Goal: Information Seeking & Learning: Check status

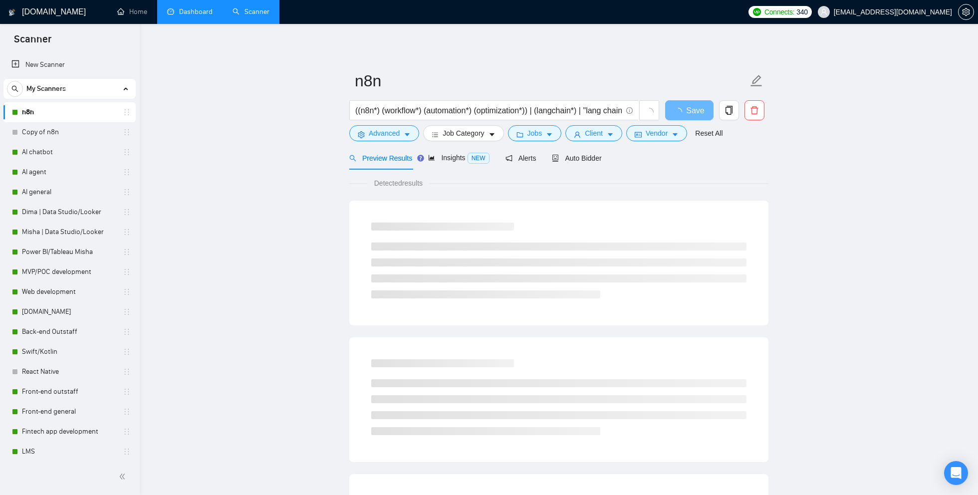
click at [196, 14] on link "Dashboard" at bounding box center [189, 11] width 45 height 8
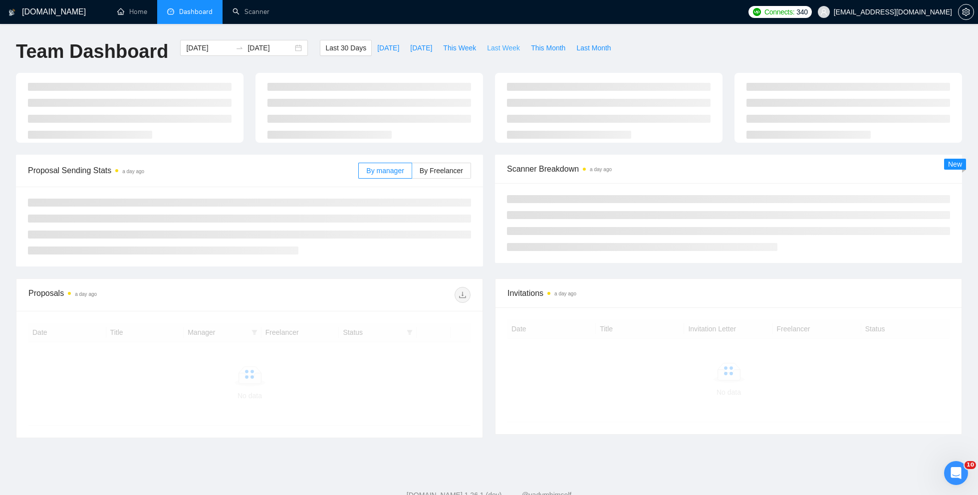
click at [496, 52] on span "Last Week" at bounding box center [503, 47] width 33 height 11
type input "[DATE]"
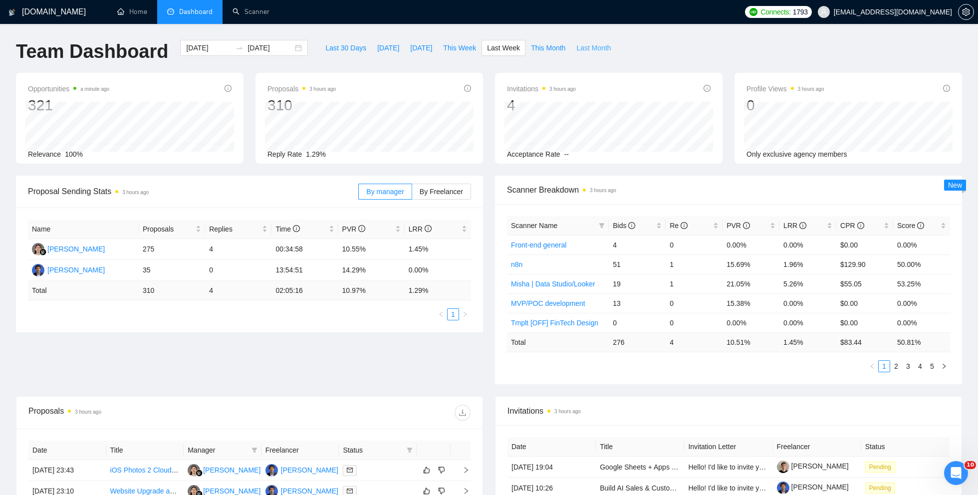
click at [584, 49] on span "Last Month" at bounding box center [593, 47] width 34 height 11
type input "[DATE]"
drag, startPoint x: 211, startPoint y: 290, endPoint x: 223, endPoint y: 290, distance: 12.5
click at [223, 290] on td "32" at bounding box center [238, 290] width 66 height 19
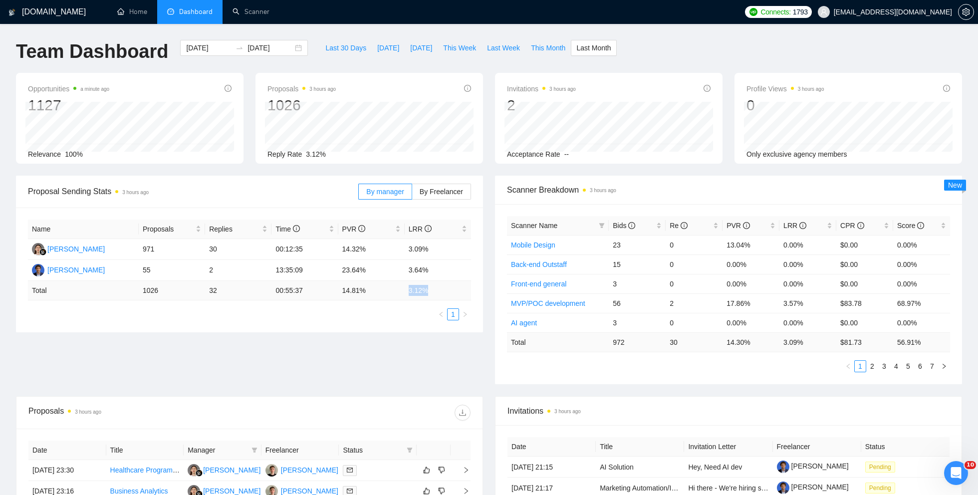
drag, startPoint x: 409, startPoint y: 290, endPoint x: 436, endPoint y: 290, distance: 26.9
click at [436, 290] on td "3.12 %" at bounding box center [437, 290] width 66 height 19
copy td "3.12 %"
drag, startPoint x: 342, startPoint y: 290, endPoint x: 377, endPoint y: 290, distance: 34.9
click at [378, 290] on td "14.81 %" at bounding box center [371, 290] width 66 height 19
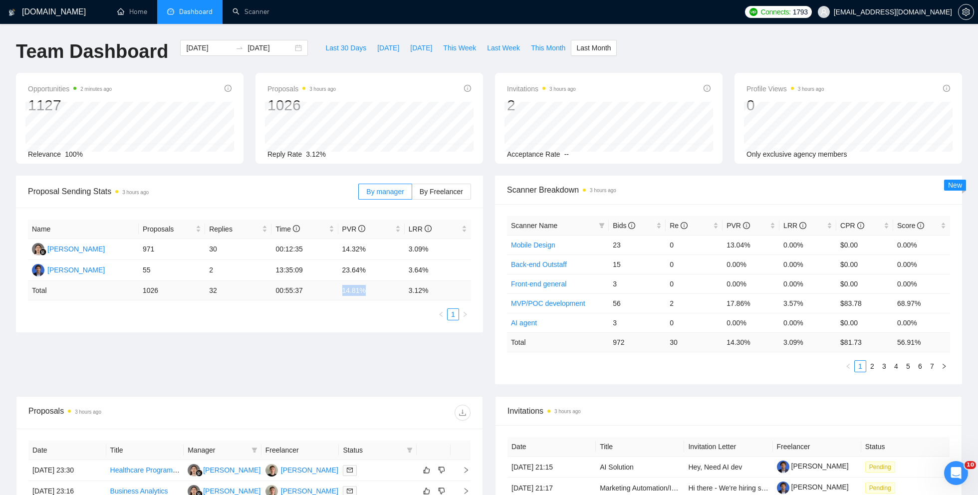
copy td "14.81 %"
click at [205, 47] on input "[DATE]" at bounding box center [208, 47] width 45 height 11
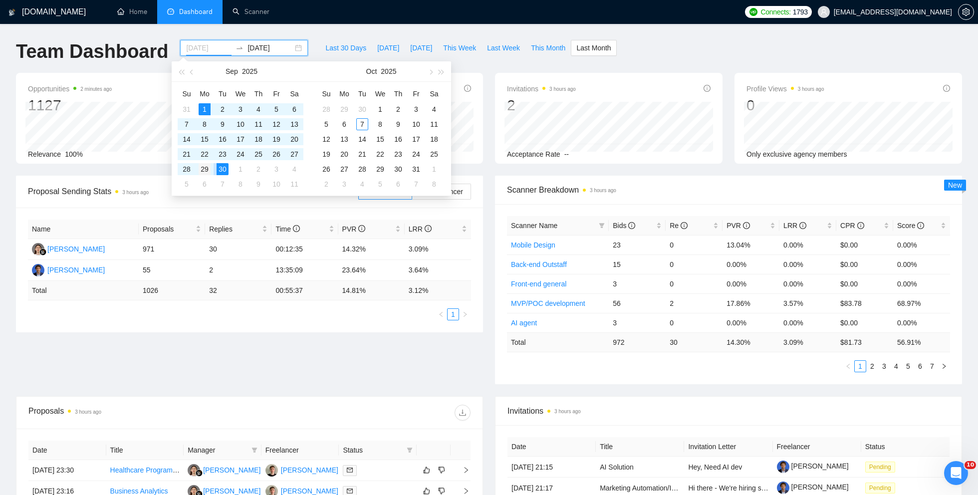
type input "[DATE]"
click at [205, 169] on div "29" at bounding box center [205, 169] width 12 height 12
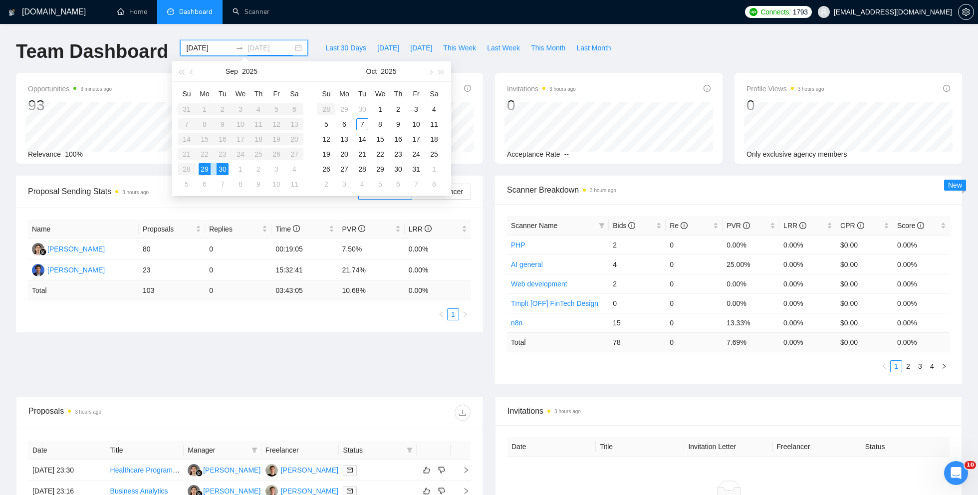
click at [225, 169] on div "30" at bounding box center [222, 169] width 12 height 12
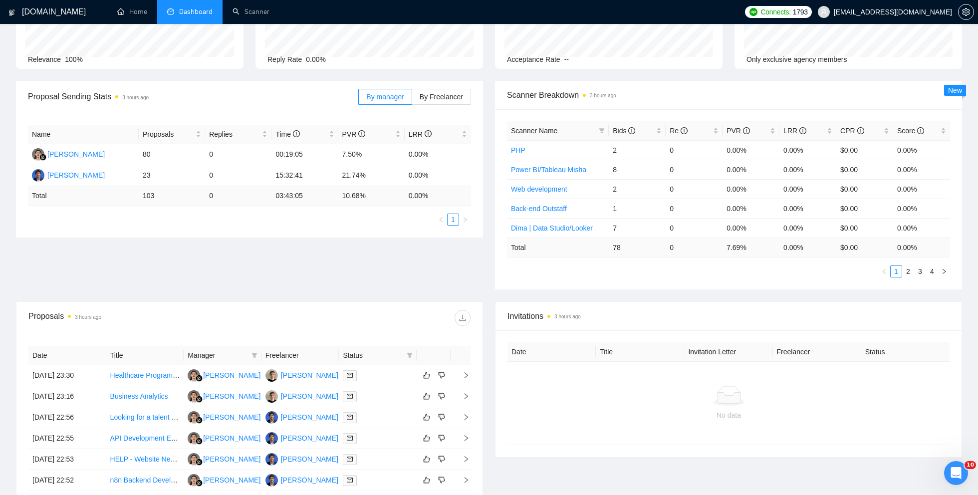
scroll to position [262, 0]
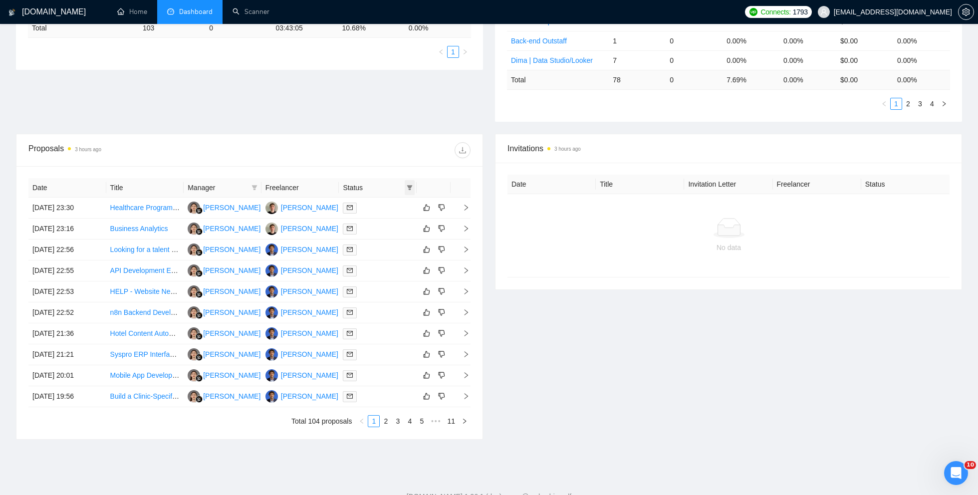
click at [409, 185] on icon "filter" at bounding box center [409, 187] width 5 height 5
click at [385, 208] on span "Chat" at bounding box center [378, 205] width 19 height 8
checkbox input "true"
click at [524, 318] on div "Invitations 3 hours ago Date Title Invitation Letter Freelancer Status No data" at bounding box center [728, 287] width 479 height 306
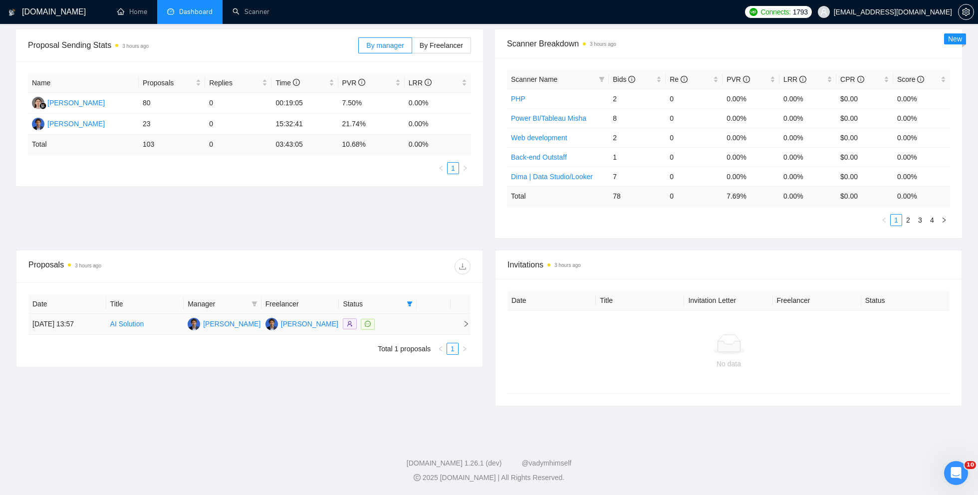
scroll to position [144, 0]
click at [132, 322] on link "AI Solution" at bounding box center [127, 326] width 34 height 8
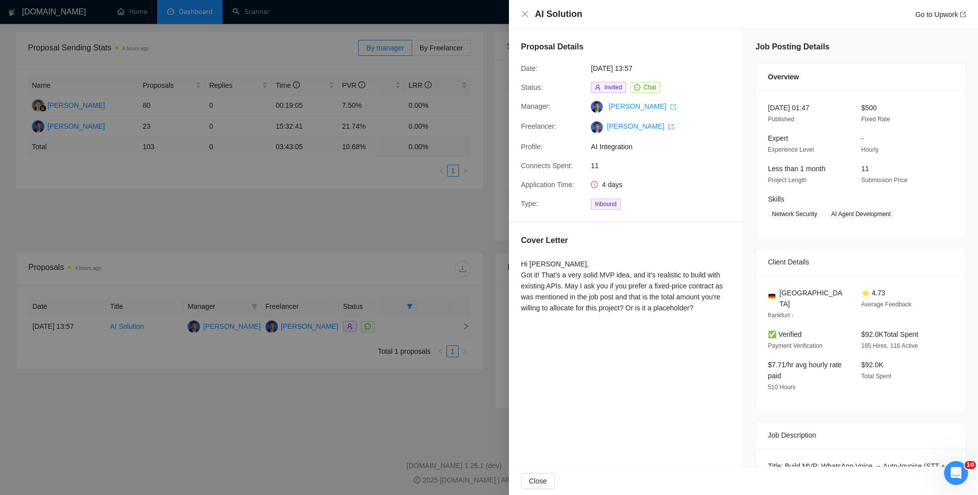
click at [248, 217] on div at bounding box center [489, 247] width 978 height 495
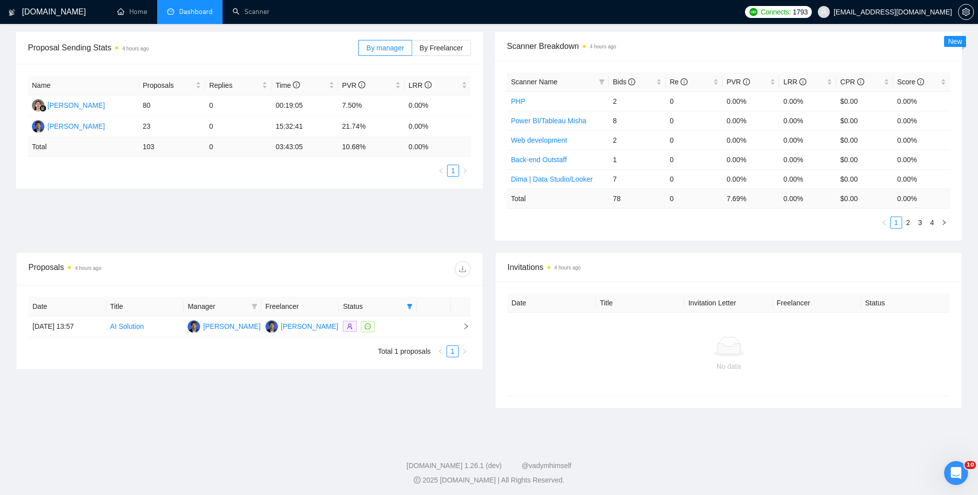
scroll to position [0, 0]
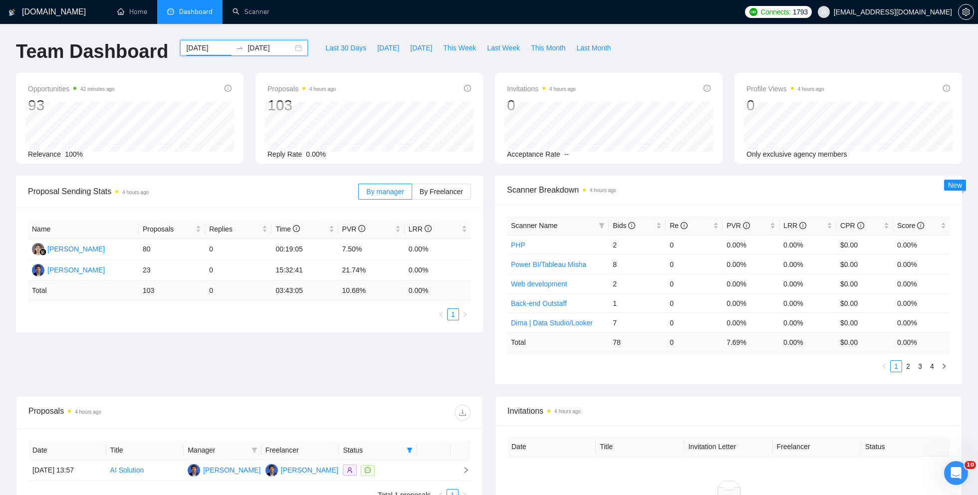
click at [189, 46] on input "[DATE]" at bounding box center [208, 47] width 45 height 11
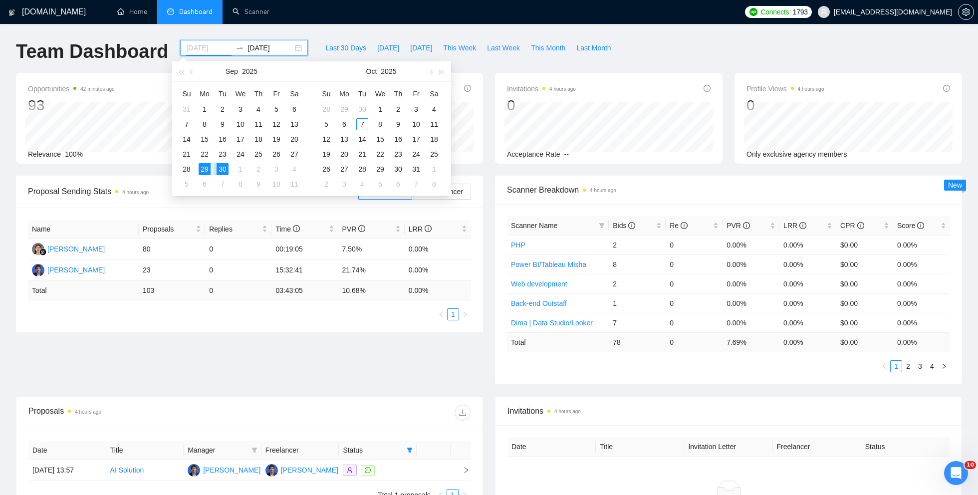
type input "[DATE]"
click at [206, 170] on div "29" at bounding box center [205, 169] width 12 height 12
type input "[DATE]"
click at [187, 186] on div "5" at bounding box center [187, 184] width 12 height 12
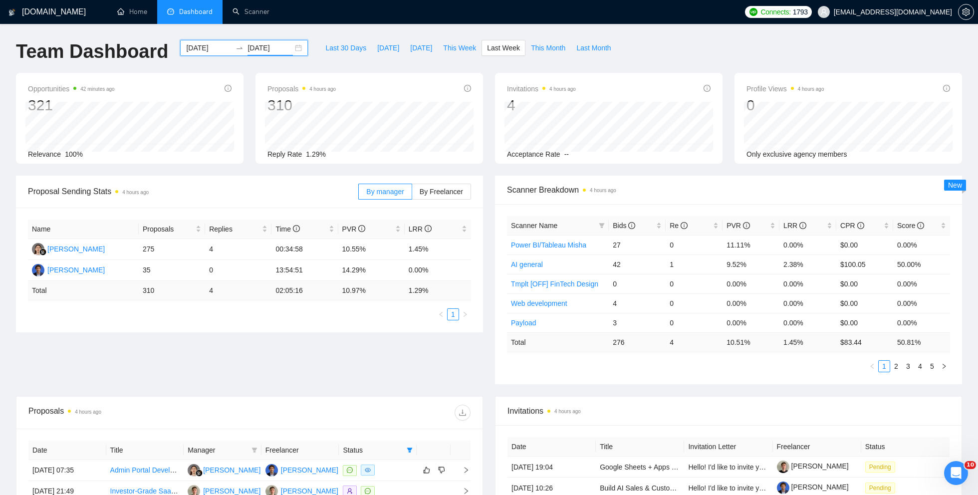
click at [199, 53] on div "[DATE] [DATE]" at bounding box center [244, 48] width 128 height 16
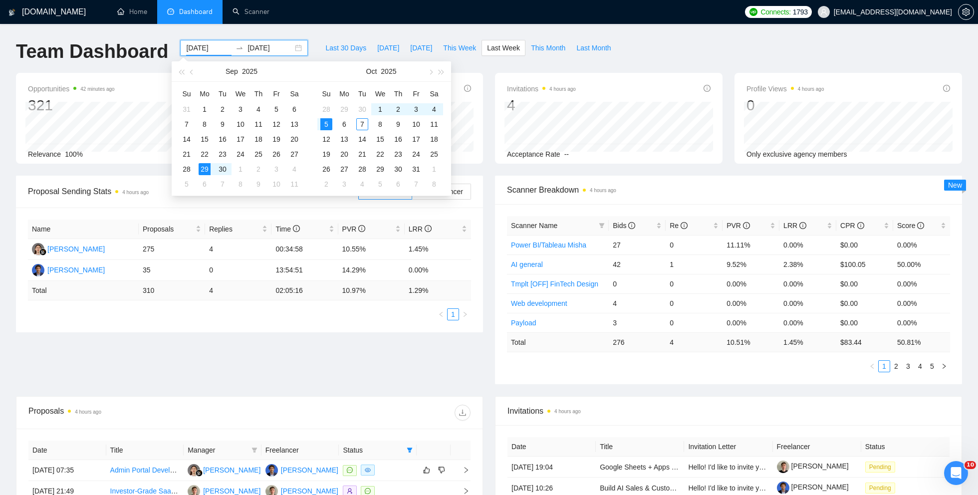
click at [194, 46] on input "[DATE]" at bounding box center [208, 47] width 45 height 11
type input "[DATE]"
click at [201, 167] on div "29" at bounding box center [205, 169] width 12 height 12
type input "[DATE]"
click at [186, 183] on div "5" at bounding box center [187, 184] width 12 height 12
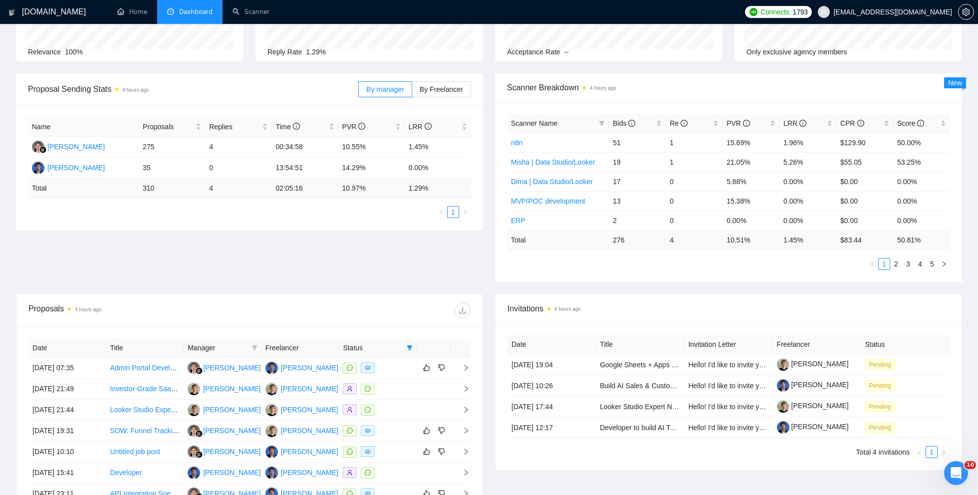
scroll to position [101, 0]
drag, startPoint x: 206, startPoint y: 190, endPoint x: 220, endPoint y: 190, distance: 13.5
click at [220, 190] on td "4" at bounding box center [238, 189] width 66 height 19
click at [328, 207] on ul "1" at bounding box center [249, 213] width 443 height 12
click at [339, 192] on td "10.97 %" at bounding box center [371, 189] width 66 height 19
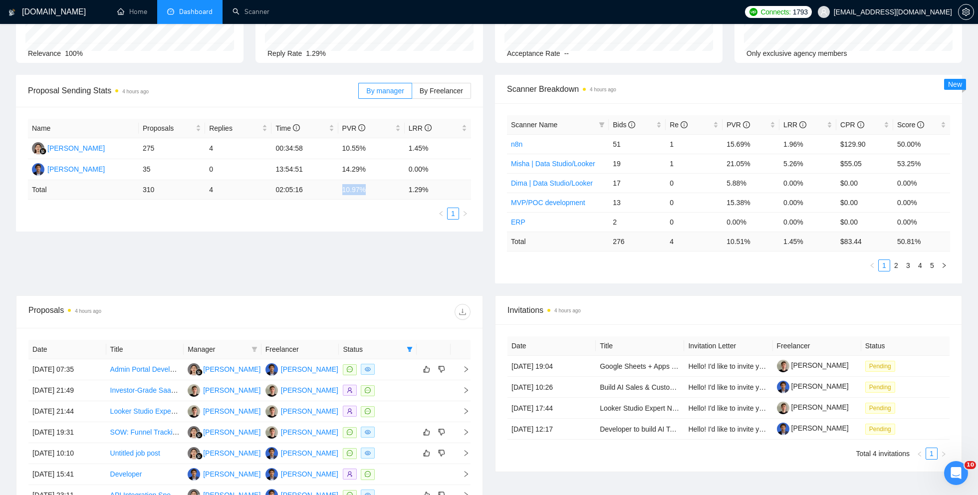
drag, startPoint x: 339, startPoint y: 192, endPoint x: 372, endPoint y: 193, distance: 32.9
click at [372, 193] on td "10.97 %" at bounding box center [371, 189] width 66 height 19
copy td "10.97 %"
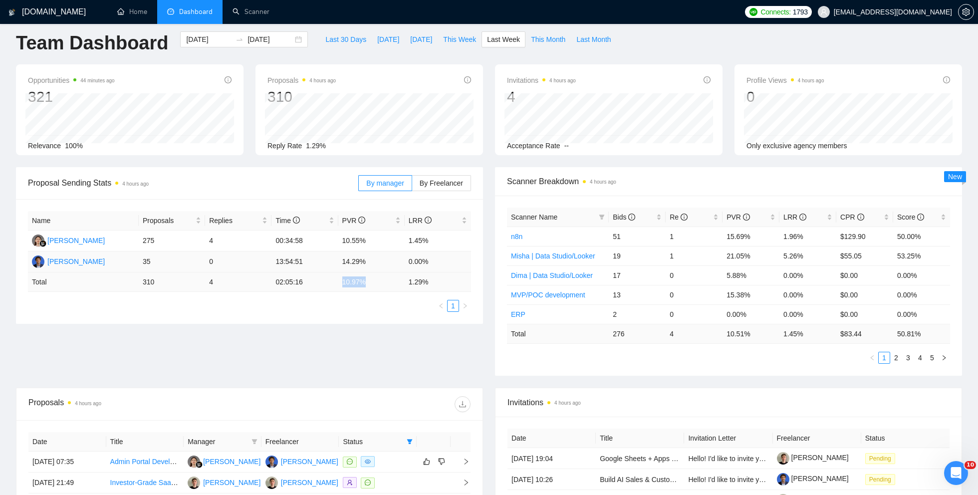
scroll to position [0, 0]
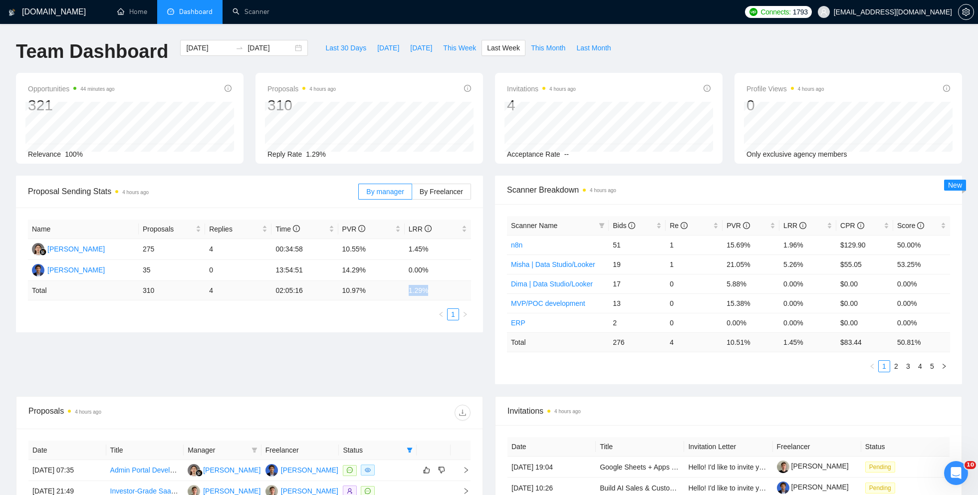
drag, startPoint x: 406, startPoint y: 292, endPoint x: 441, endPoint y: 292, distance: 34.4
click at [441, 292] on td "1.29 %" at bounding box center [437, 290] width 66 height 19
copy td "1.29 %"
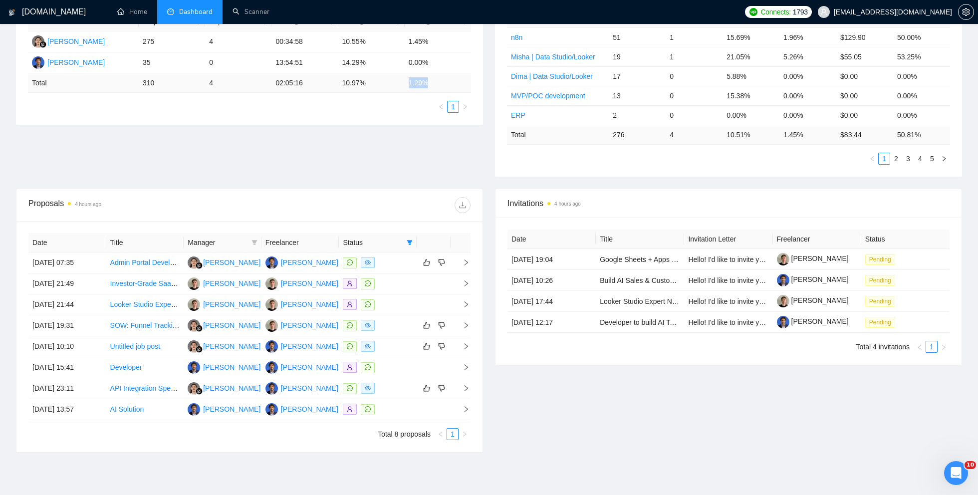
scroll to position [250, 0]
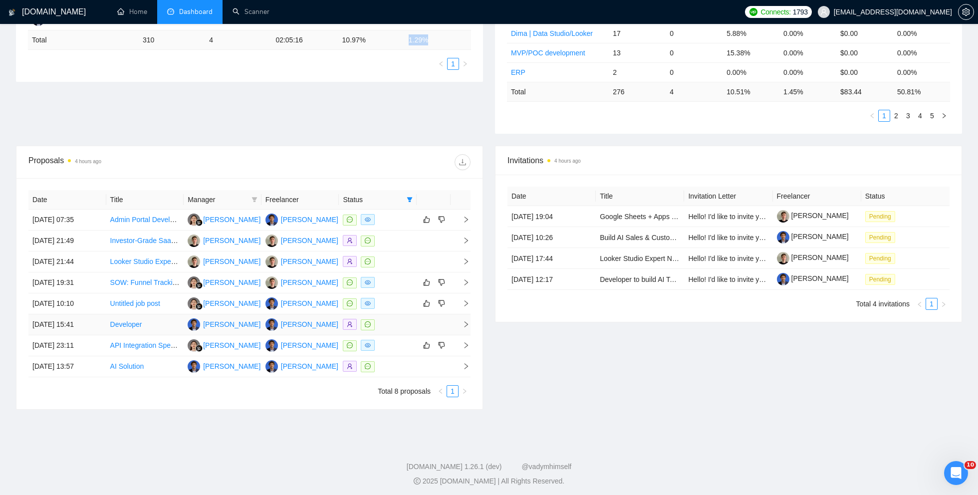
click at [134, 321] on link "Developer" at bounding box center [126, 324] width 32 height 8
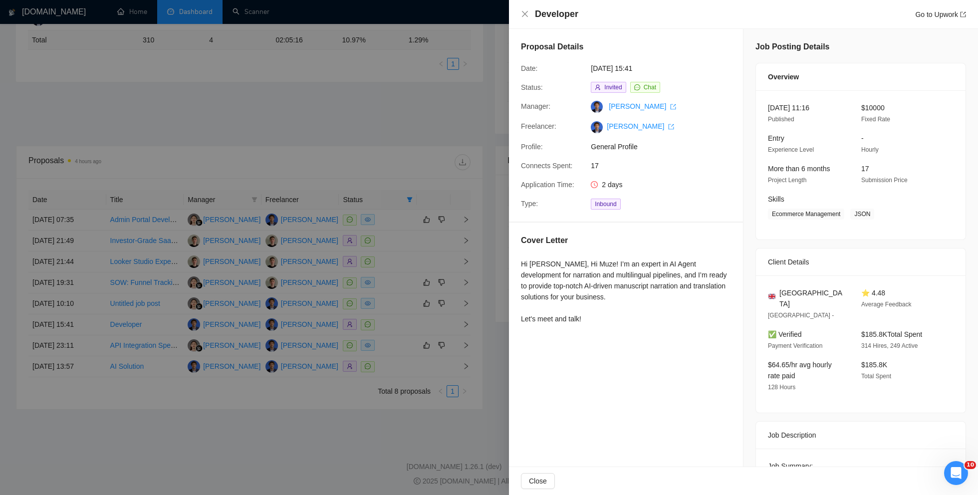
click at [208, 434] on div at bounding box center [489, 247] width 978 height 495
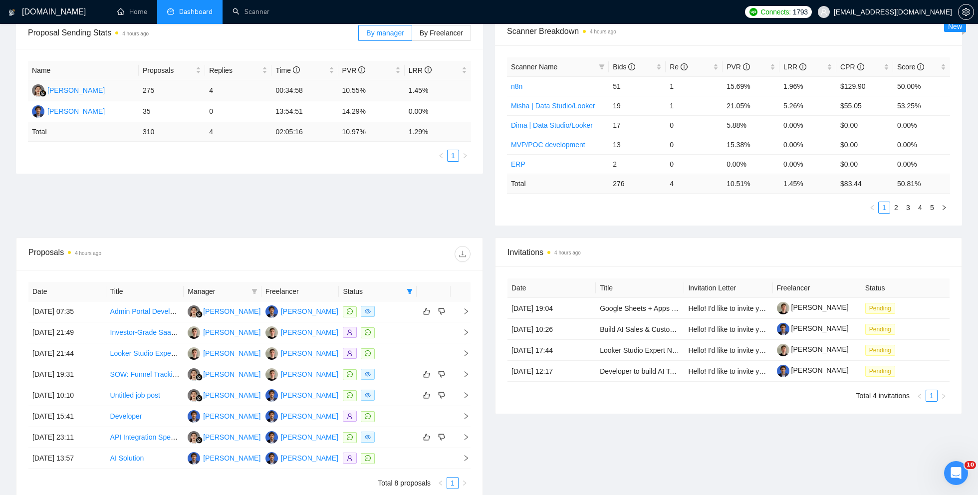
scroll to position [184, 0]
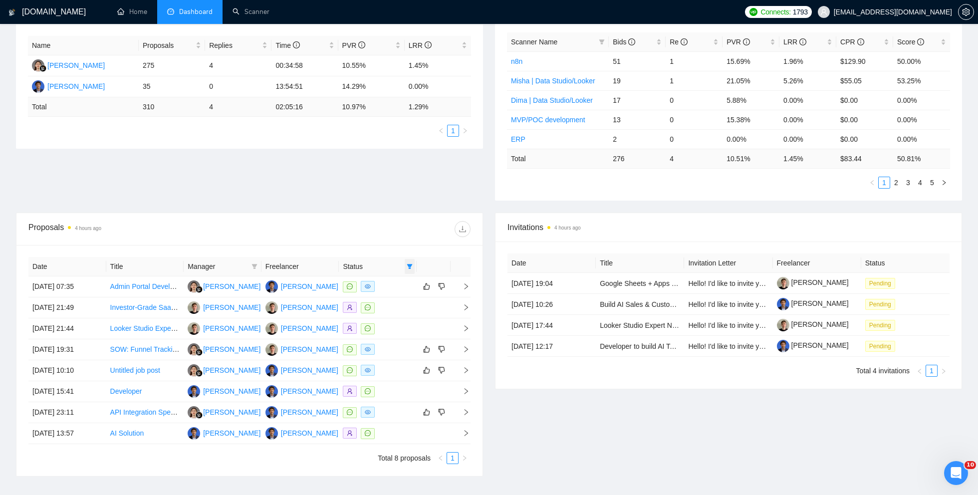
click at [410, 264] on icon "filter" at bounding box center [409, 266] width 5 height 5
click at [365, 284] on input "checkbox" at bounding box center [365, 284] width 8 height 8
checkbox input "true"
click at [349, 224] on div at bounding box center [359, 229] width 221 height 16
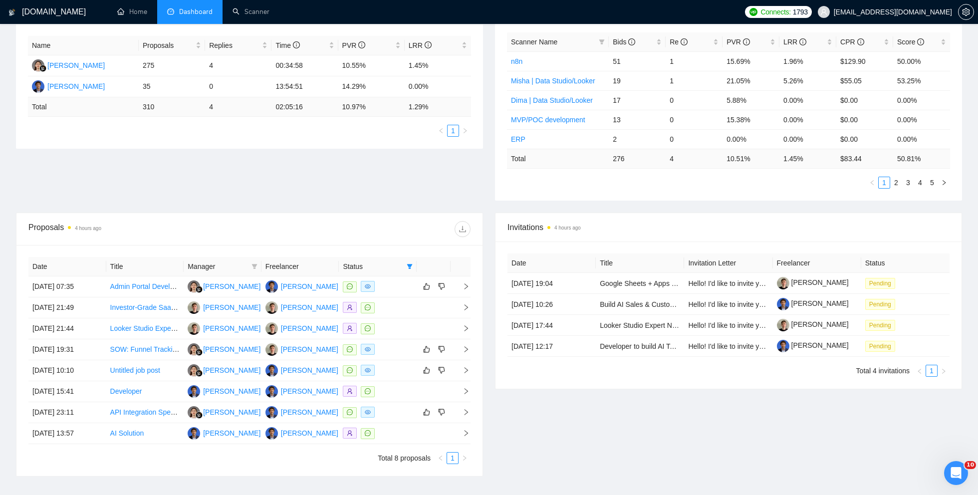
scroll to position [0, 0]
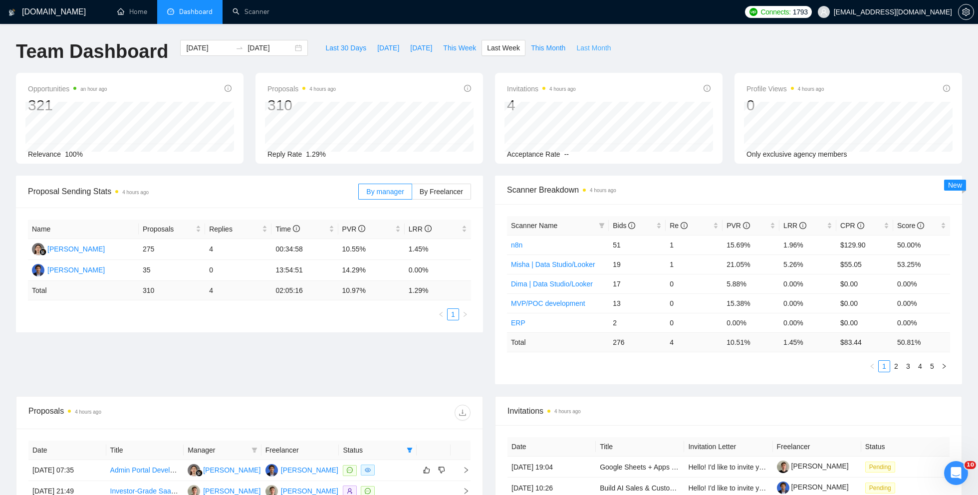
click at [603, 49] on span "Last Month" at bounding box center [593, 47] width 34 height 11
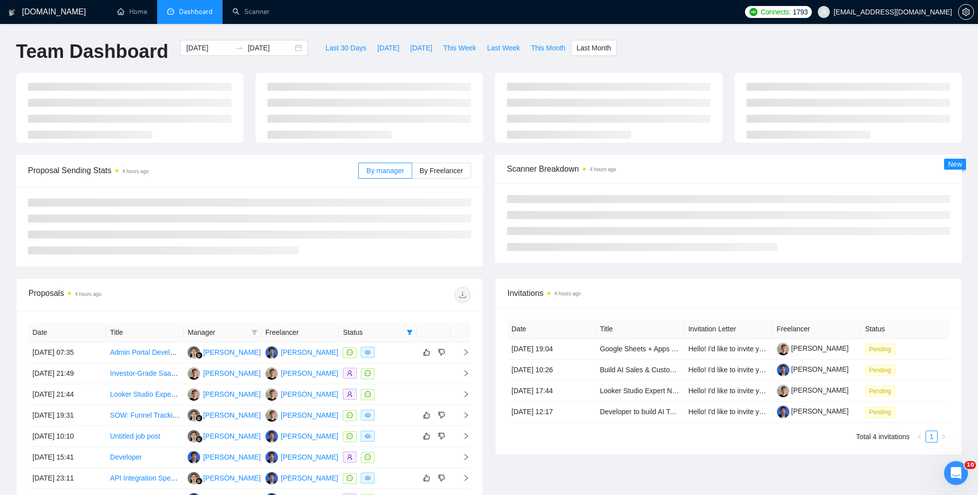
type input "[DATE]"
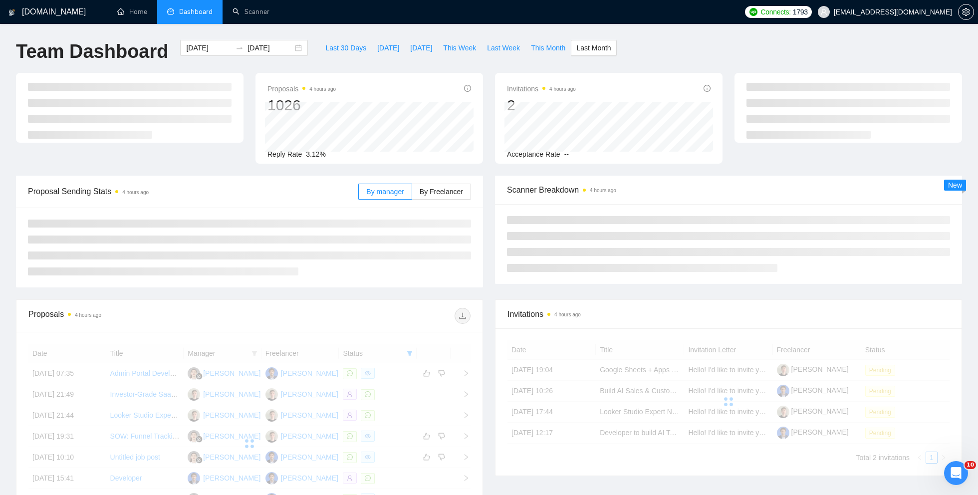
click at [443, 172] on div "Proposals 4 hours ago 1026 Reply Rate 3.12% Invitations 4 hours ago 2 Acceptanc…" at bounding box center [489, 124] width 958 height 103
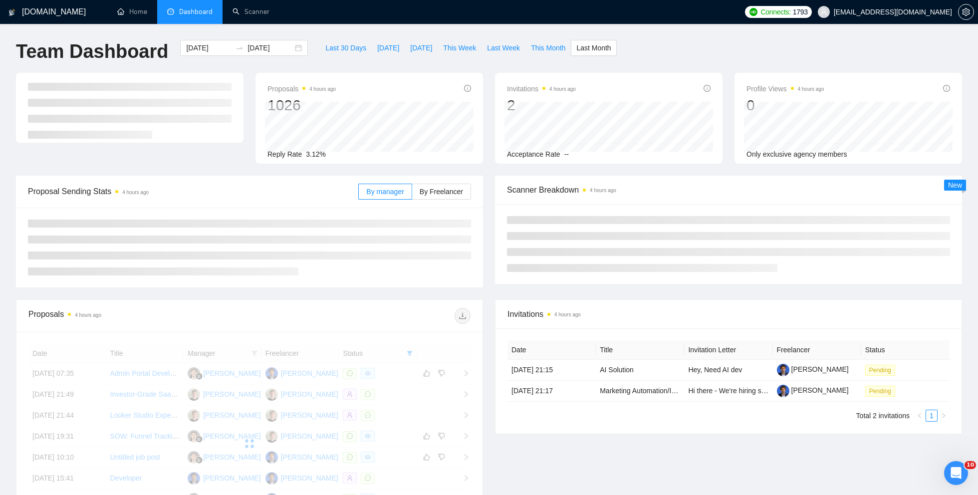
click at [430, 199] on div "By manager By Freelancer" at bounding box center [414, 192] width 113 height 16
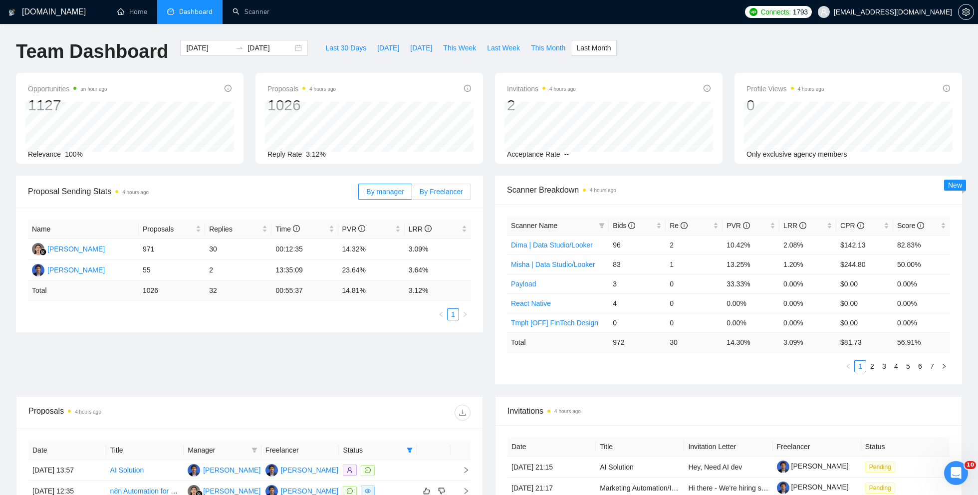
click at [427, 188] on span "By Freelancer" at bounding box center [440, 192] width 43 height 8
click at [412, 194] on input "By Freelancer" at bounding box center [412, 194] width 0 height 0
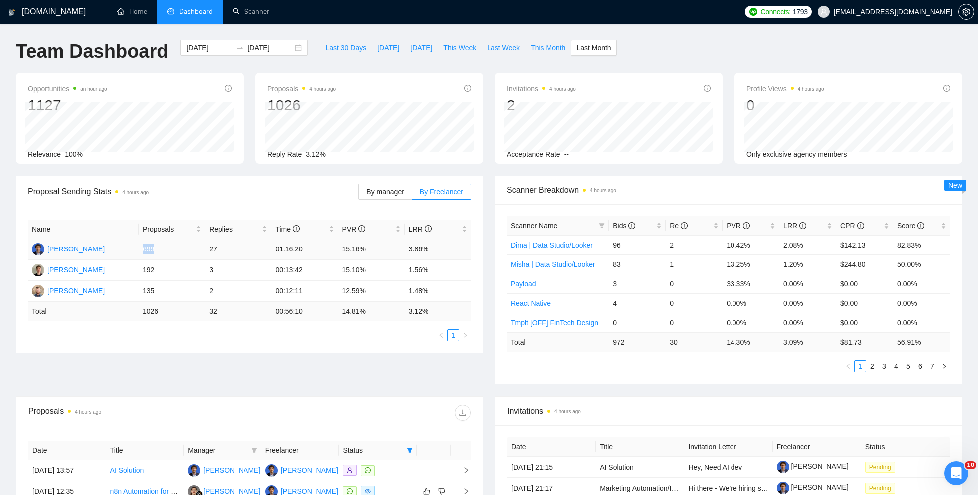
drag, startPoint x: 141, startPoint y: 250, endPoint x: 163, endPoint y: 250, distance: 22.4
click at [163, 250] on td "699" at bounding box center [172, 249] width 66 height 21
copy td "699"
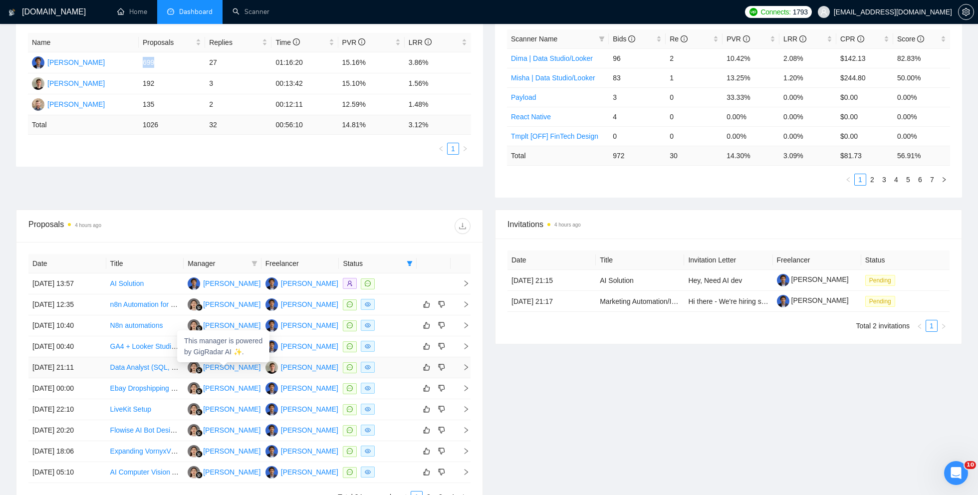
scroll to position [101, 0]
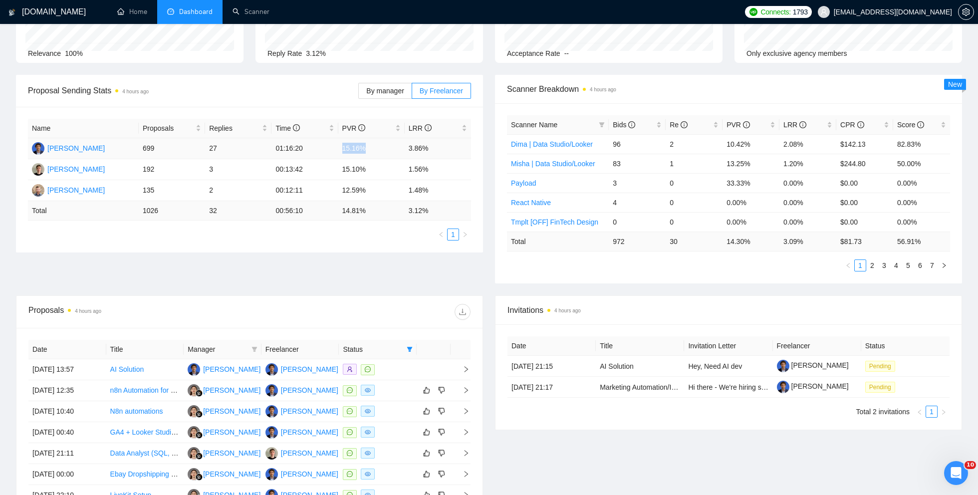
drag, startPoint x: 342, startPoint y: 147, endPoint x: 389, endPoint y: 146, distance: 46.4
click at [389, 146] on td "15.16%" at bounding box center [371, 148] width 66 height 21
copy td "15.16%"
drag, startPoint x: 408, startPoint y: 146, endPoint x: 431, endPoint y: 145, distance: 23.0
click at [433, 146] on td "3.86%" at bounding box center [437, 148] width 66 height 21
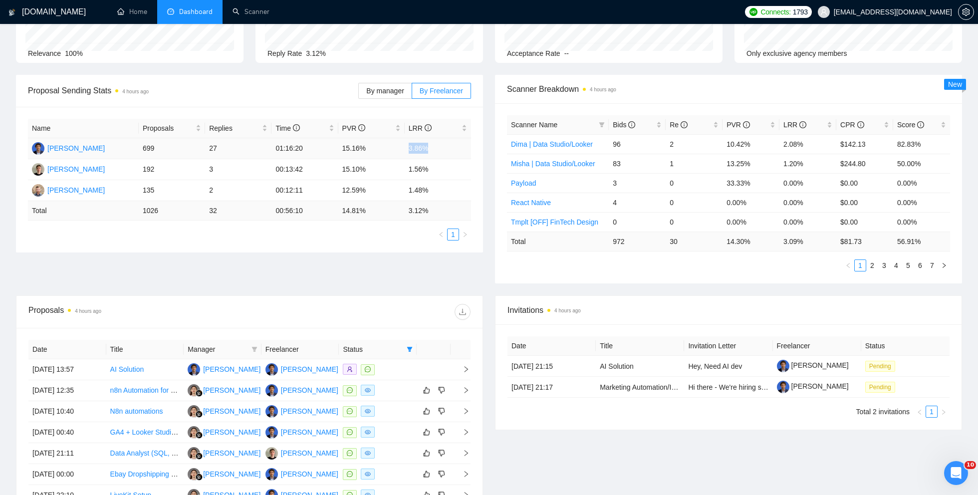
copy td "3.86%"
drag, startPoint x: 341, startPoint y: 170, endPoint x: 382, endPoint y: 172, distance: 40.4
click at [382, 172] on td "15.10%" at bounding box center [371, 169] width 66 height 21
copy td "15.10%"
click at [425, 172] on td "1.56%" at bounding box center [437, 169] width 66 height 21
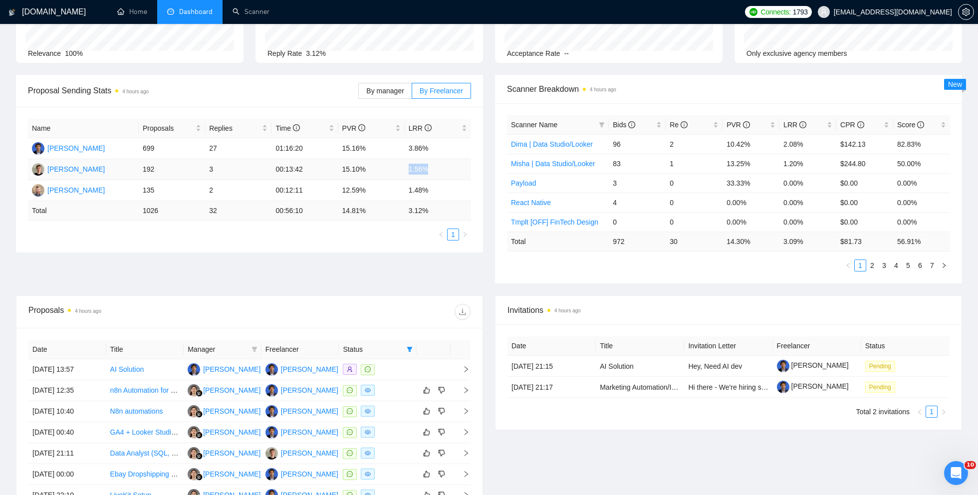
drag, startPoint x: 435, startPoint y: 171, endPoint x: 408, endPoint y: 171, distance: 26.9
click at [408, 171] on td "1.56%" at bounding box center [437, 169] width 66 height 21
copy td "1.56%"
drag, startPoint x: 407, startPoint y: 191, endPoint x: 440, endPoint y: 191, distance: 32.9
click at [440, 191] on td "1.48%" at bounding box center [437, 190] width 66 height 21
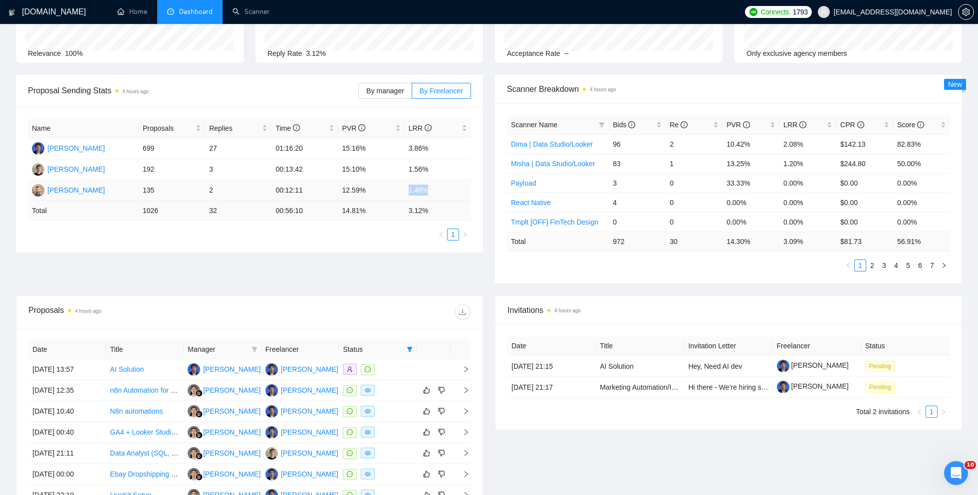
copy td "1.48%"
drag, startPoint x: 336, startPoint y: 187, endPoint x: 380, endPoint y: 186, distance: 43.4
click at [381, 187] on tr "[PERSON_NAME] 135 2 00:12:11 12.59% 1.48%" at bounding box center [249, 190] width 443 height 21
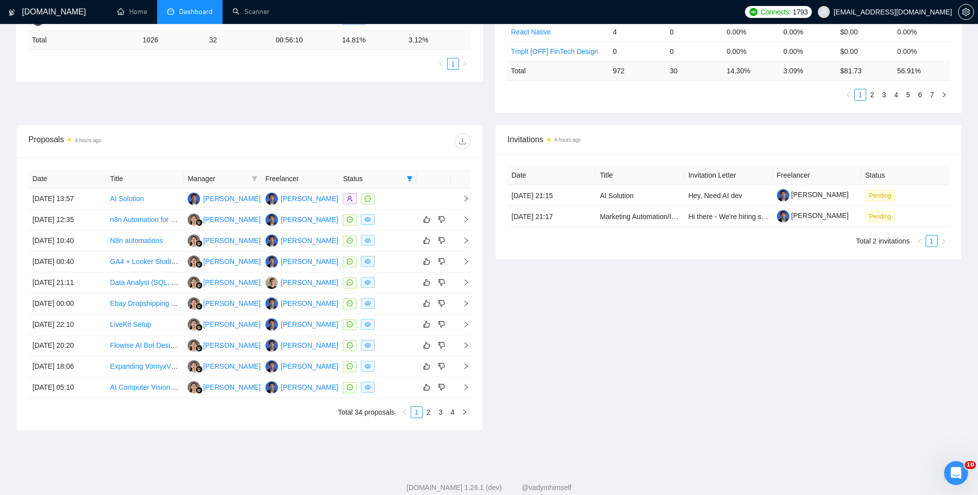
scroll to position [273, 0]
click at [453, 409] on link "4" at bounding box center [452, 409] width 11 height 11
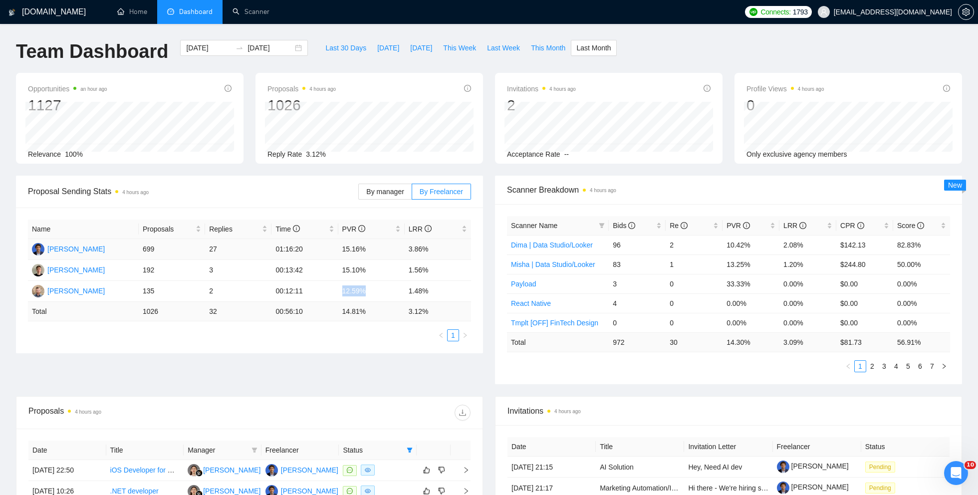
scroll to position [167, 0]
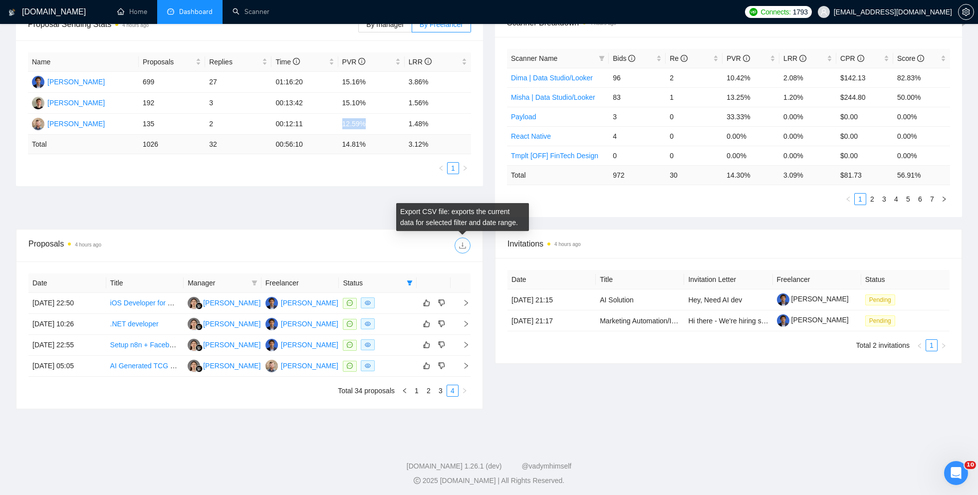
click at [465, 249] on button "button" at bounding box center [462, 245] width 16 height 16
